Goal: Transaction & Acquisition: Purchase product/service

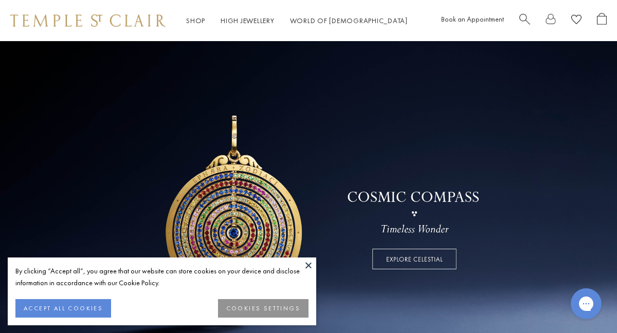
click at [522, 18] on span "Search" at bounding box center [524, 18] width 11 height 11
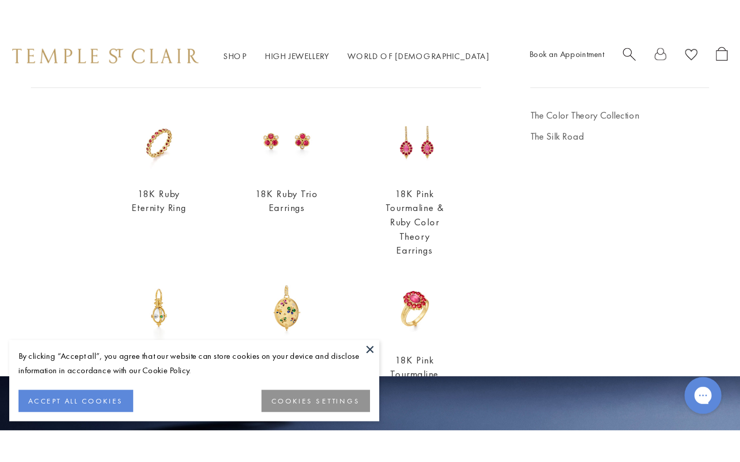
scroll to position [83, 0]
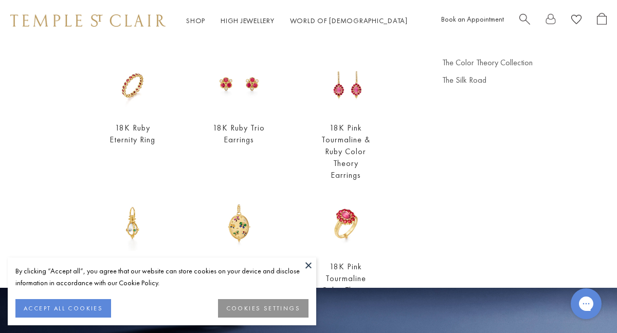
type input "****"
click at [311, 267] on button at bounding box center [308, 264] width 15 height 15
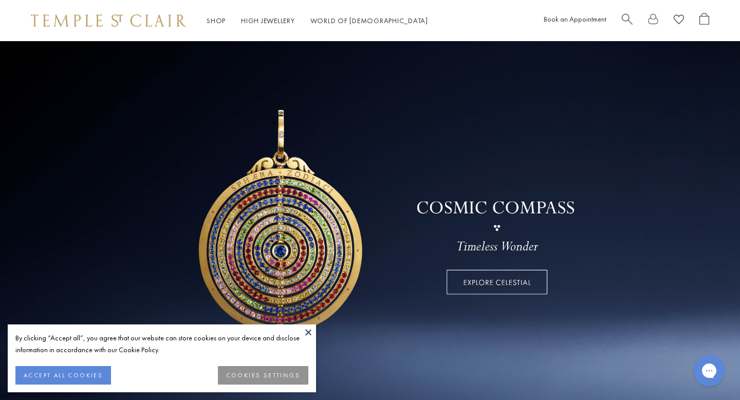
click at [625, 17] on span "Search" at bounding box center [627, 18] width 11 height 11
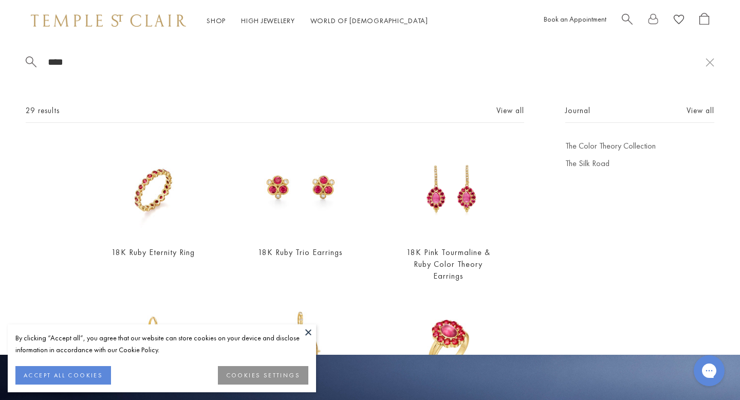
type input "****"
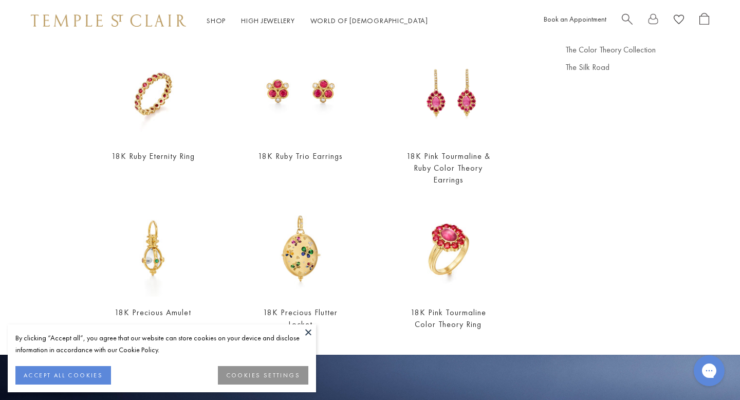
scroll to position [95, 0]
drag, startPoint x: 625, startPoint y: 17, endPoint x: 464, endPoint y: 92, distance: 177.7
click at [464, 92] on img at bounding box center [448, 93] width 96 height 96
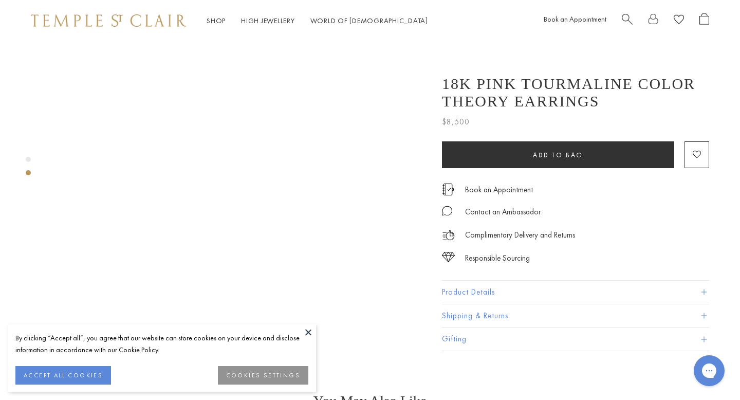
scroll to position [447, 0]
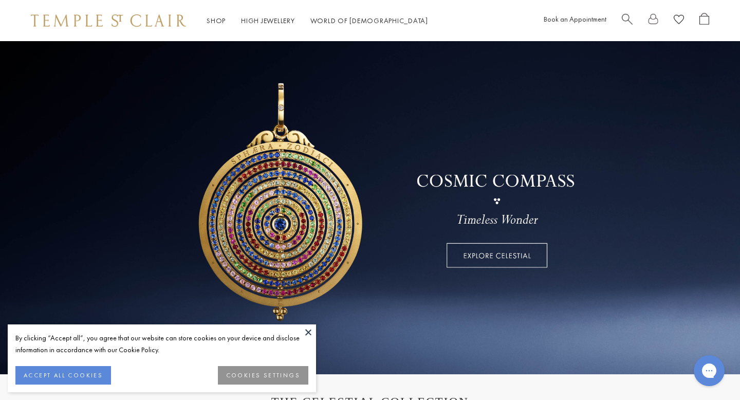
scroll to position [32, 0]
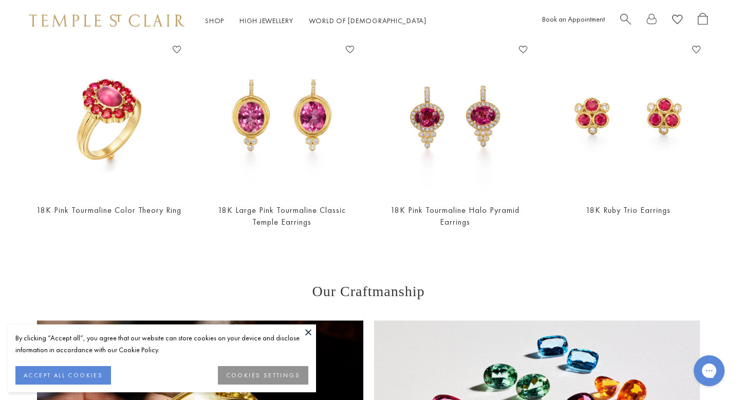
scroll to position [769, 2]
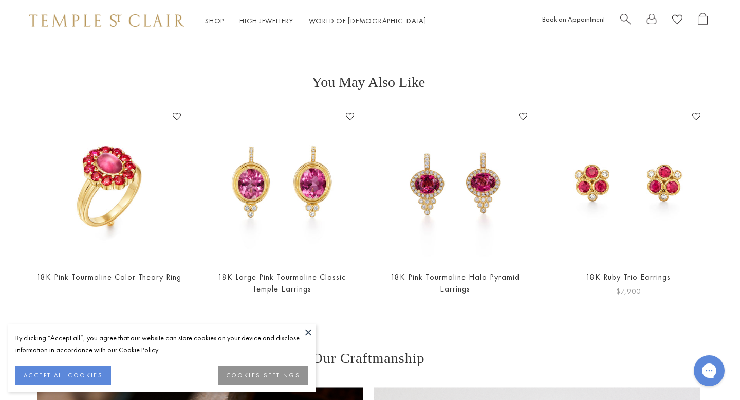
click at [608, 180] on img at bounding box center [628, 184] width 153 height 153
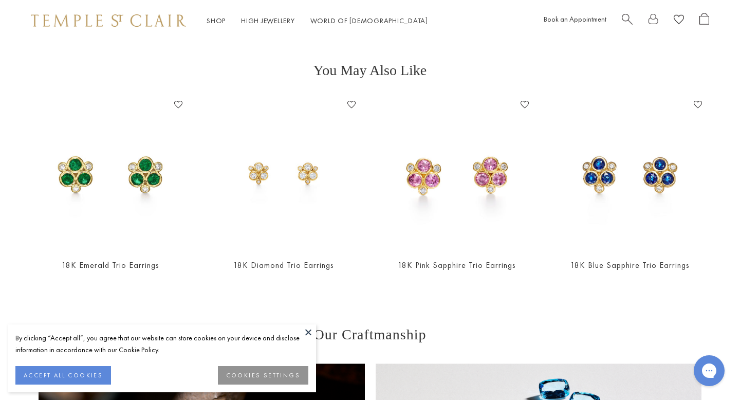
scroll to position [387, 0]
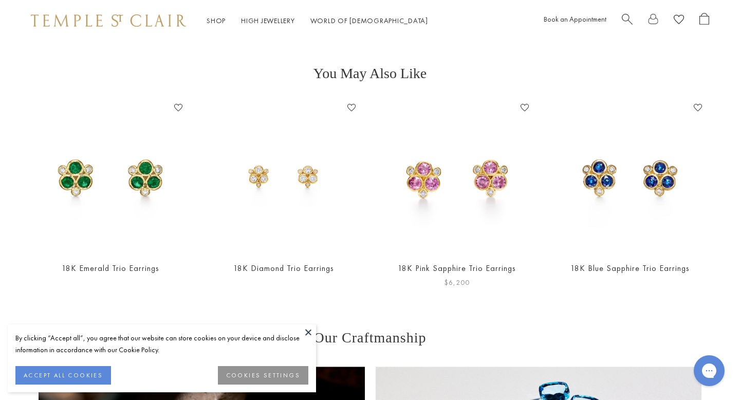
click at [446, 206] on img at bounding box center [456, 176] width 153 height 153
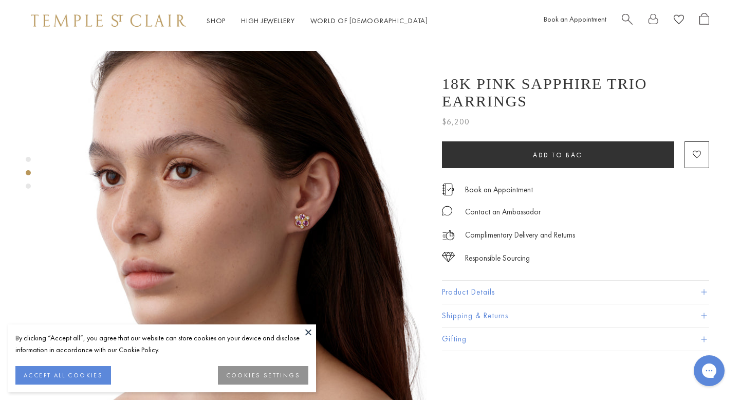
scroll to position [382, 0]
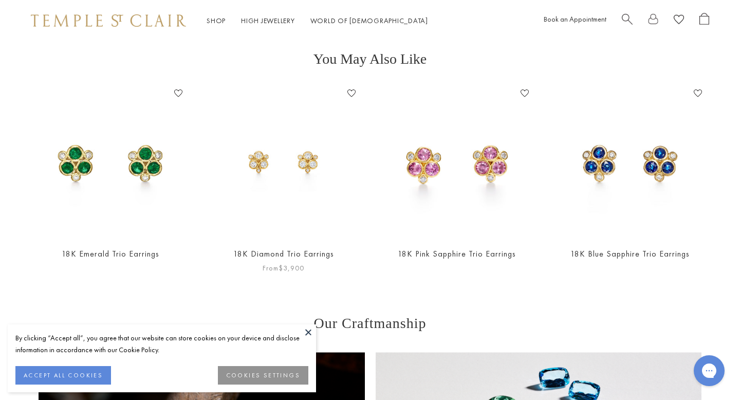
scroll to position [401, 0]
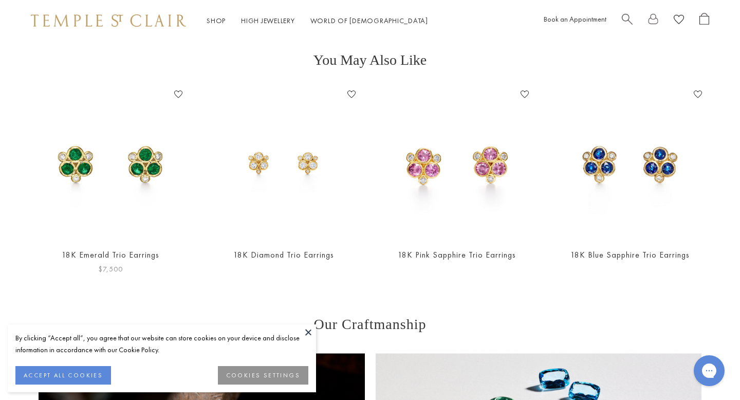
click at [142, 177] on img at bounding box center [110, 162] width 153 height 153
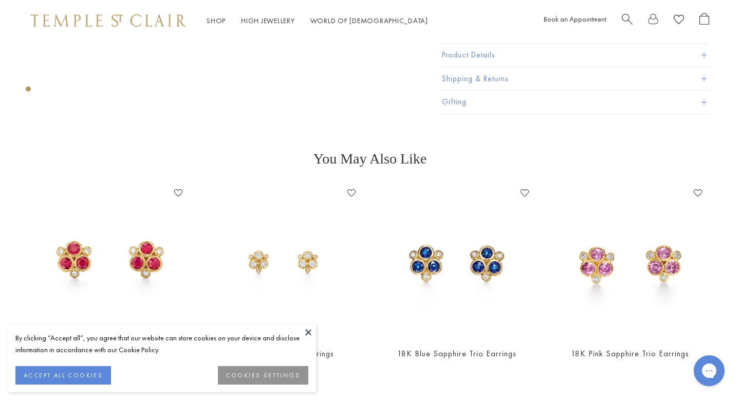
scroll to position [307, 0]
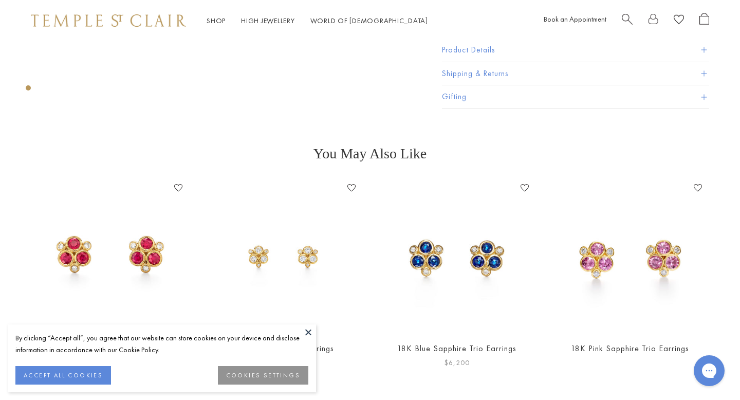
click at [449, 248] on img at bounding box center [456, 256] width 153 height 153
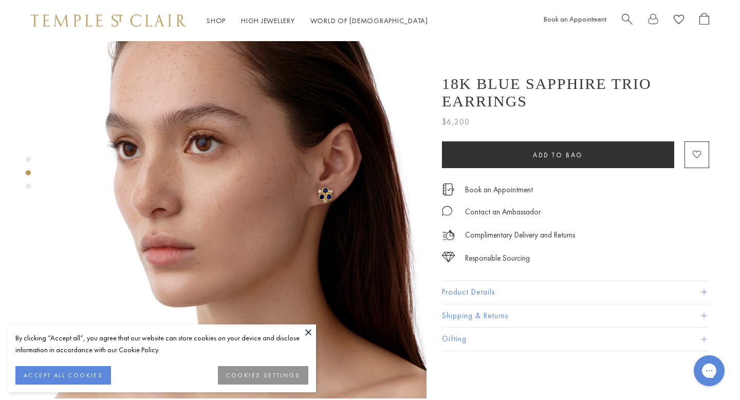
scroll to position [407, 0]
